Goal: Navigation & Orientation: Find specific page/section

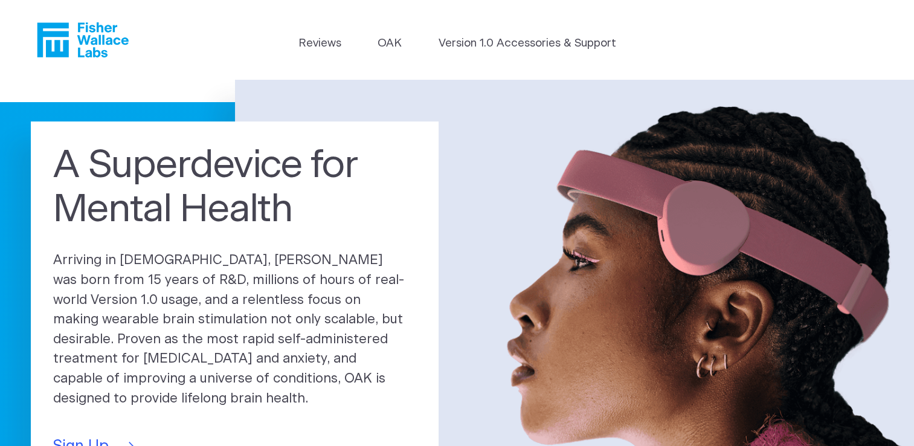
drag, startPoint x: 0, startPoint y: 0, endPoint x: 391, endPoint y: 156, distance: 421.4
click at [391, 156] on h1 "A Superdevice for Mental Health" at bounding box center [234, 188] width 363 height 89
click at [327, 45] on link "Reviews" at bounding box center [319, 43] width 43 height 17
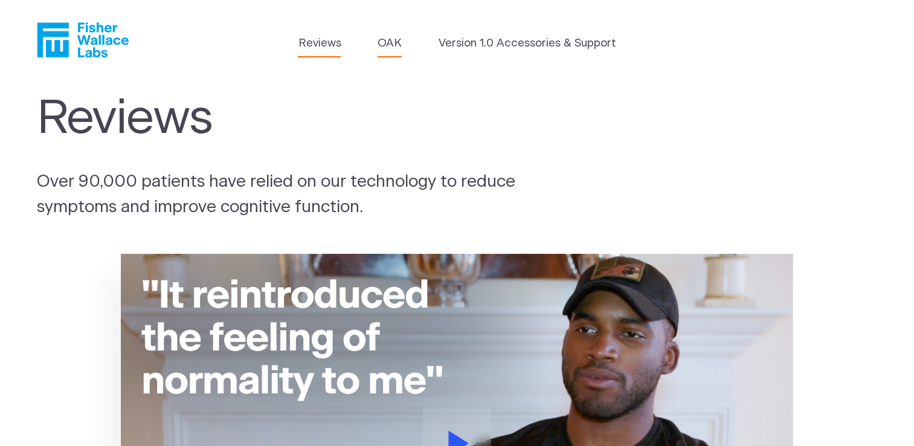
click at [387, 47] on link "OAK" at bounding box center [390, 43] width 24 height 17
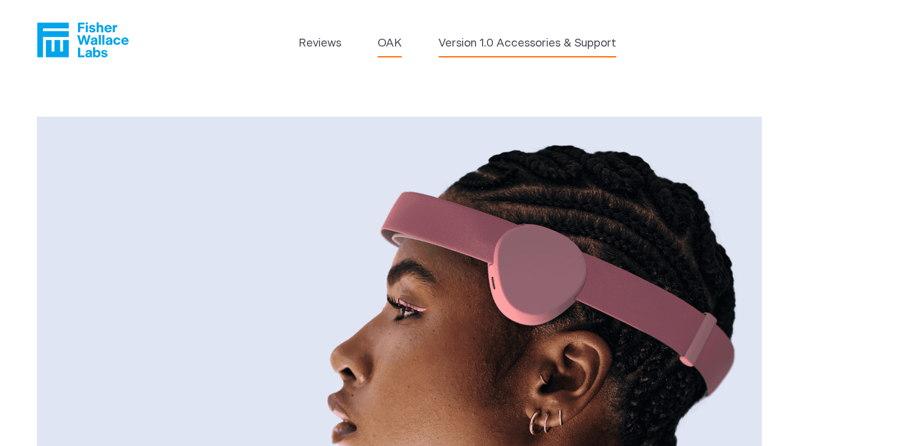
click at [522, 41] on link "Version 1.0 Accessories & Support" at bounding box center [528, 43] width 178 height 17
